Goal: Book appointment/travel/reservation

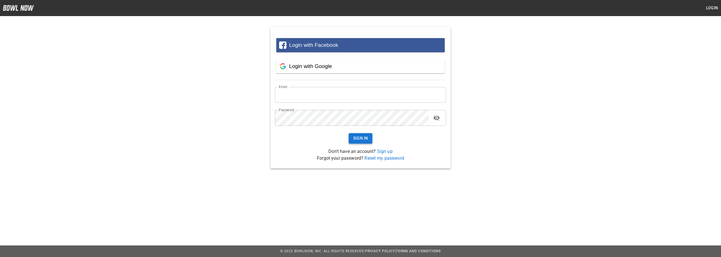
type input "**********"
click at [350, 138] on button "Sign In" at bounding box center [361, 138] width 24 height 10
type input "**********"
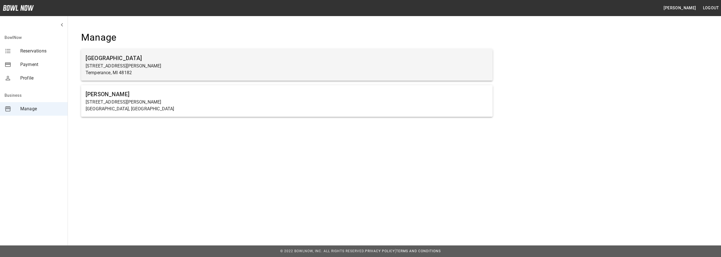
click at [162, 74] on p "Temperance, MI 48182" at bounding box center [287, 72] width 403 height 7
